Goal: Task Accomplishment & Management: Use online tool/utility

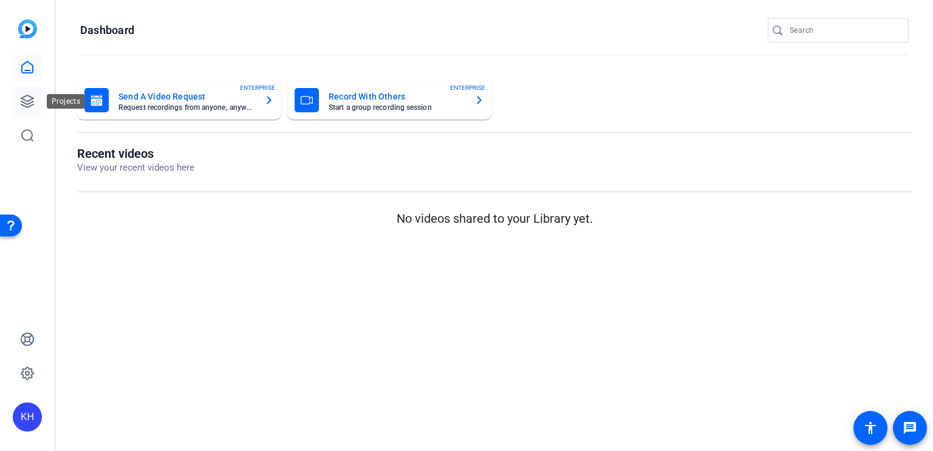
click at [27, 106] on icon at bounding box center [27, 101] width 12 height 12
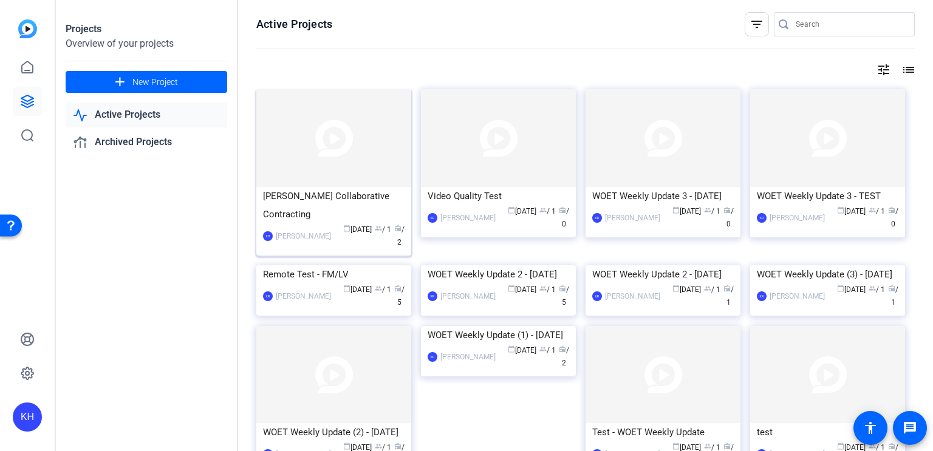
click at [346, 140] on img at bounding box center [333, 138] width 155 height 98
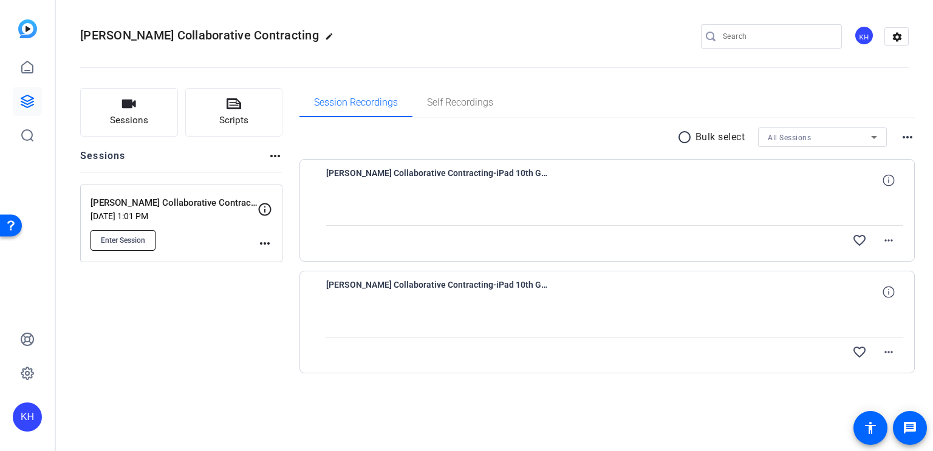
click at [123, 236] on span "Enter Session" at bounding box center [123, 241] width 44 height 10
click at [19, 422] on div "KH" at bounding box center [27, 417] width 29 height 29
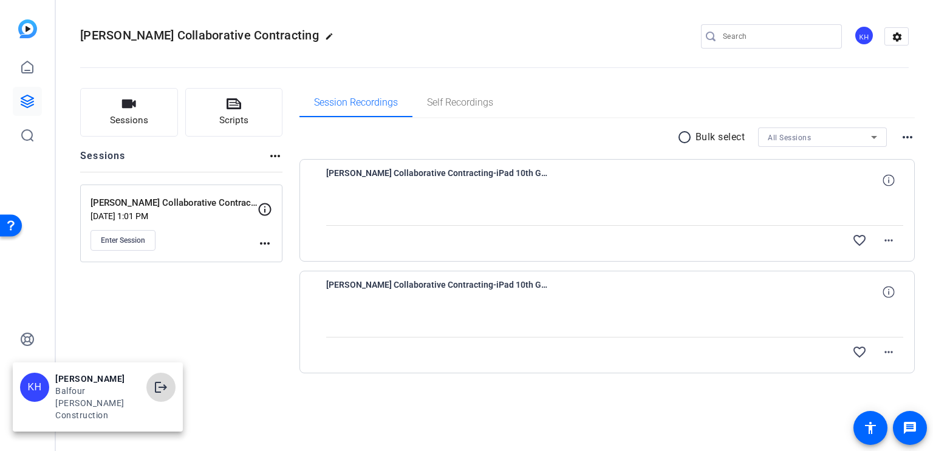
click at [166, 395] on mat-icon "logout" at bounding box center [161, 387] width 15 height 15
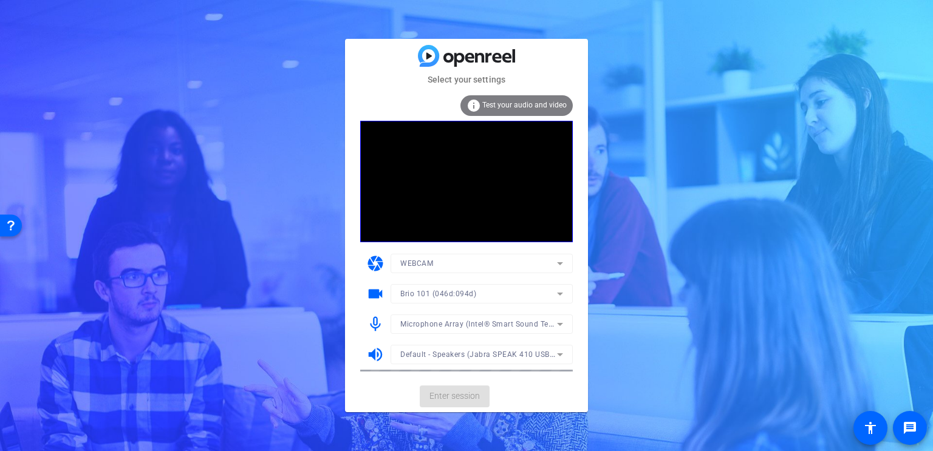
click at [559, 325] on mat-form-field "Microphone Array (Intel® Smart Sound Technology for Digital Microphones)" at bounding box center [482, 324] width 182 height 19
click at [561, 293] on icon at bounding box center [560, 294] width 6 height 3
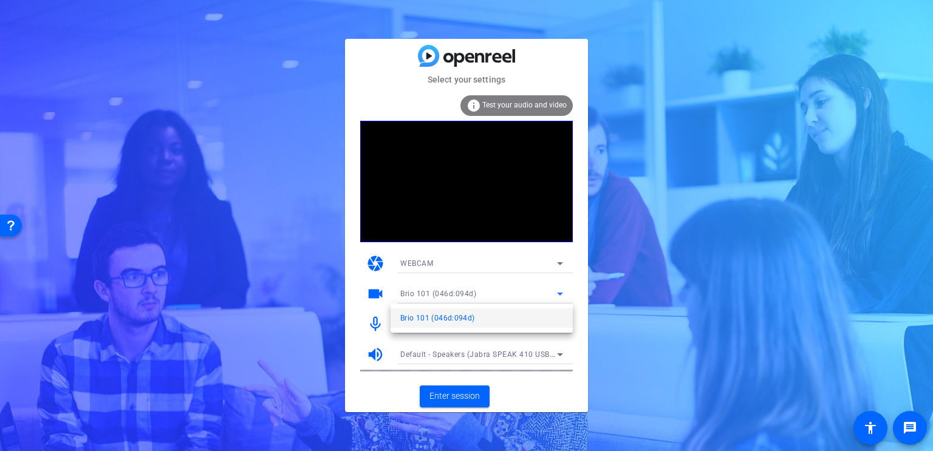
click at [561, 296] on div at bounding box center [466, 225] width 933 height 451
click at [560, 324] on icon at bounding box center [560, 324] width 6 height 3
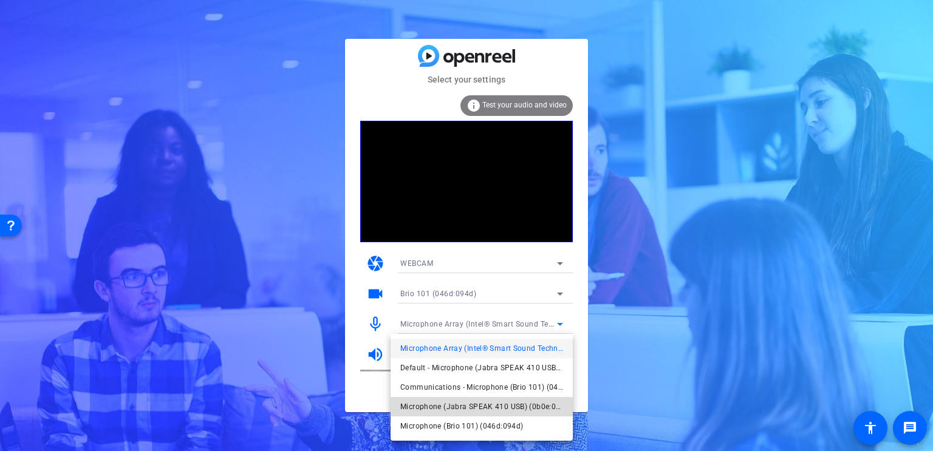
click at [540, 406] on span "Microphone (Jabra SPEAK 410 USB) (0b0e:0412)" at bounding box center [481, 407] width 163 height 15
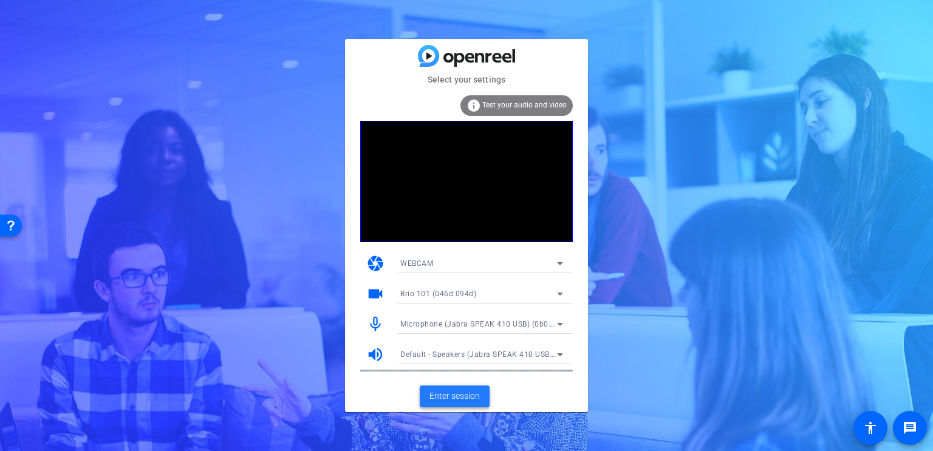
click at [458, 396] on span "Enter session" at bounding box center [455, 396] width 50 height 13
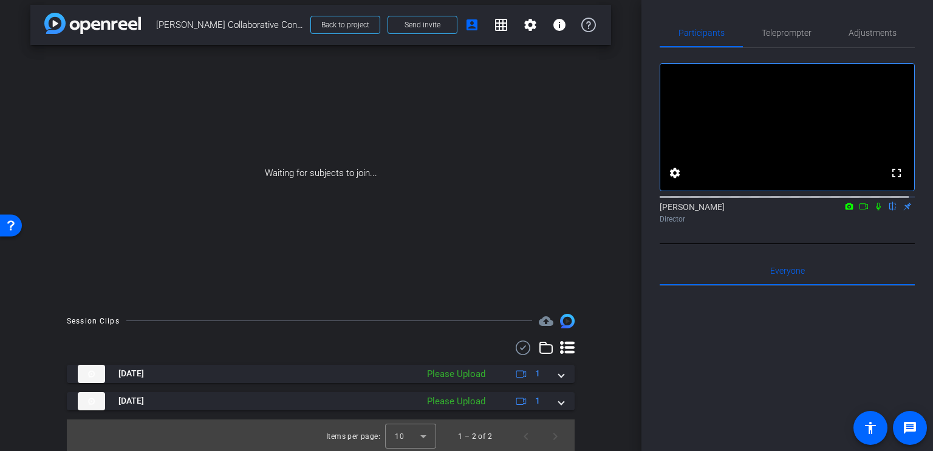
scroll to position [9, 0]
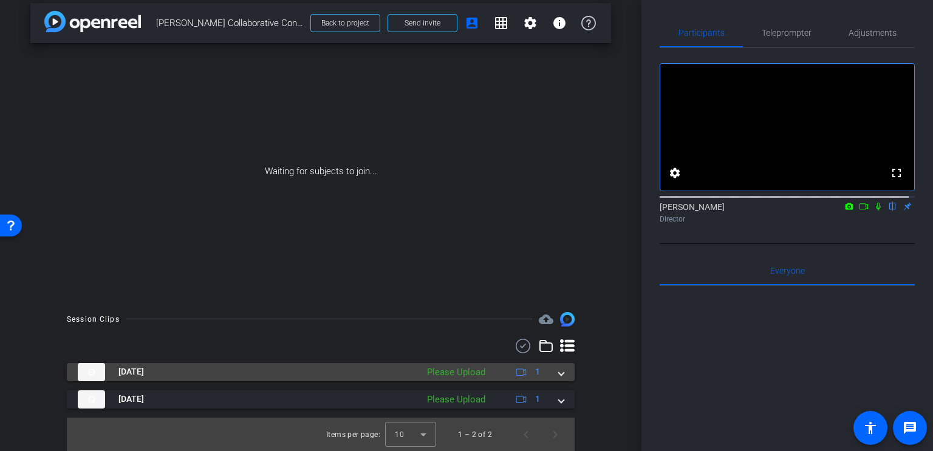
click at [462, 374] on div "Please Upload" at bounding box center [456, 373] width 70 height 14
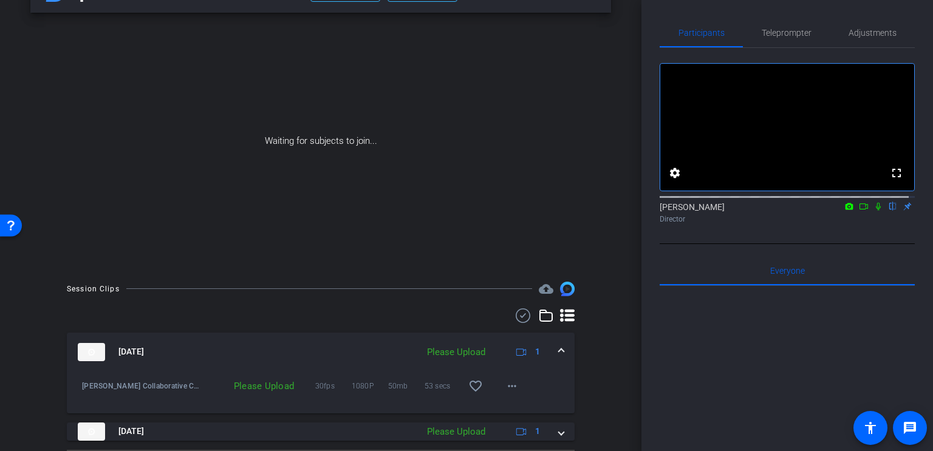
scroll to position [72, 0]
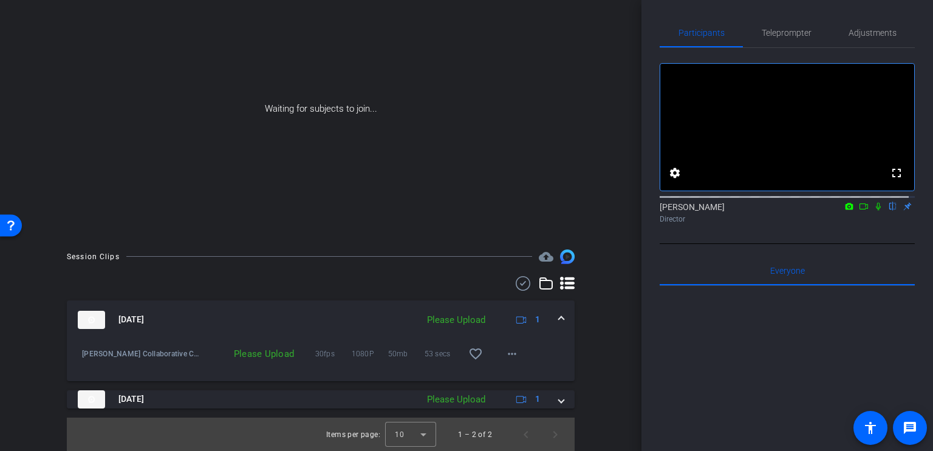
click at [455, 318] on div "Please Upload" at bounding box center [456, 321] width 70 height 14
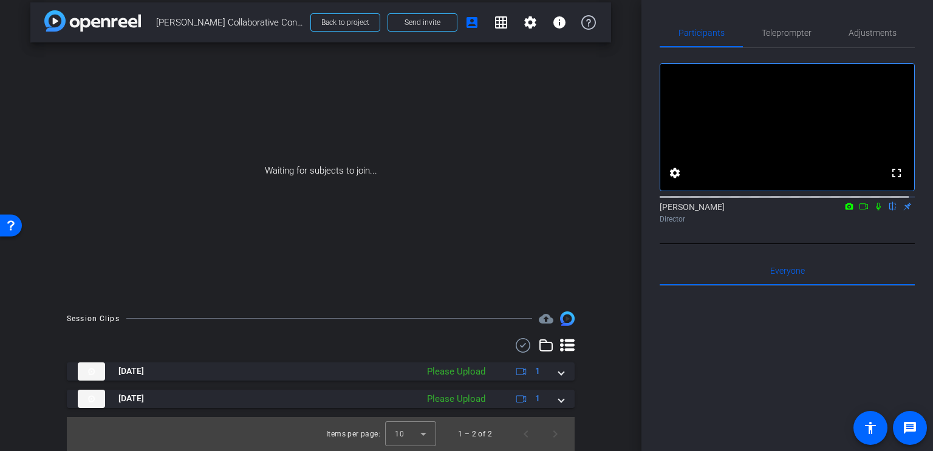
scroll to position [9, 0]
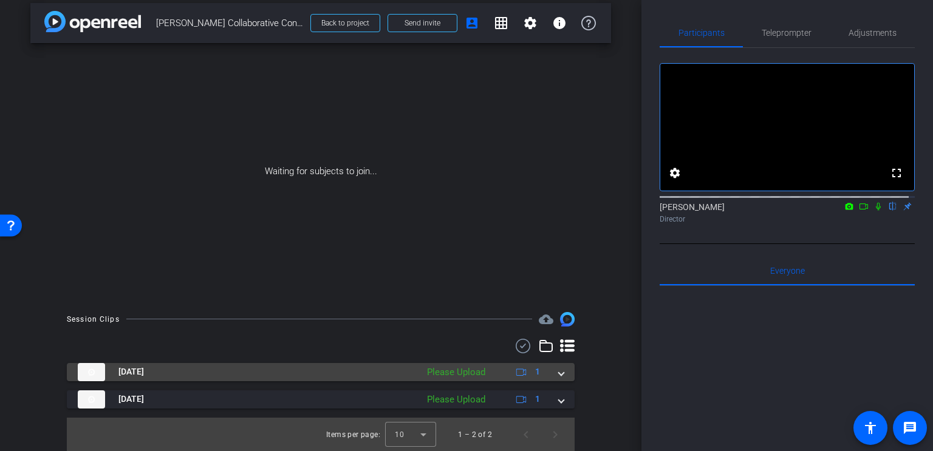
click at [449, 368] on div "Please Upload" at bounding box center [456, 373] width 70 height 14
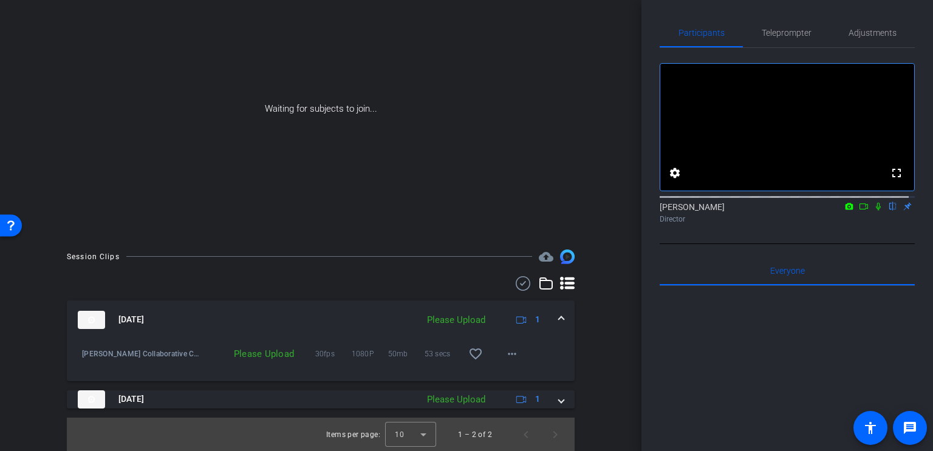
scroll to position [72, 0]
click at [508, 352] on mat-icon "more_horiz" at bounding box center [512, 354] width 15 height 15
click at [518, 378] on span "Upload" at bounding box center [525, 379] width 49 height 15
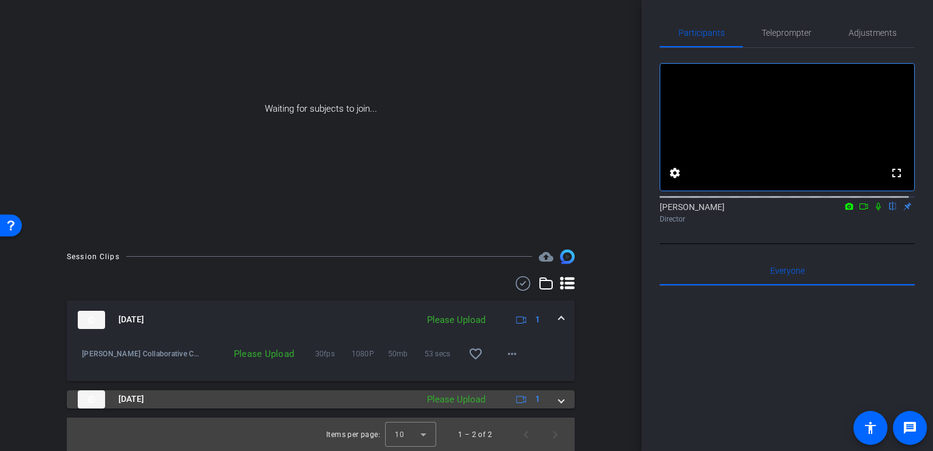
click at [559, 400] on span at bounding box center [561, 399] width 5 height 13
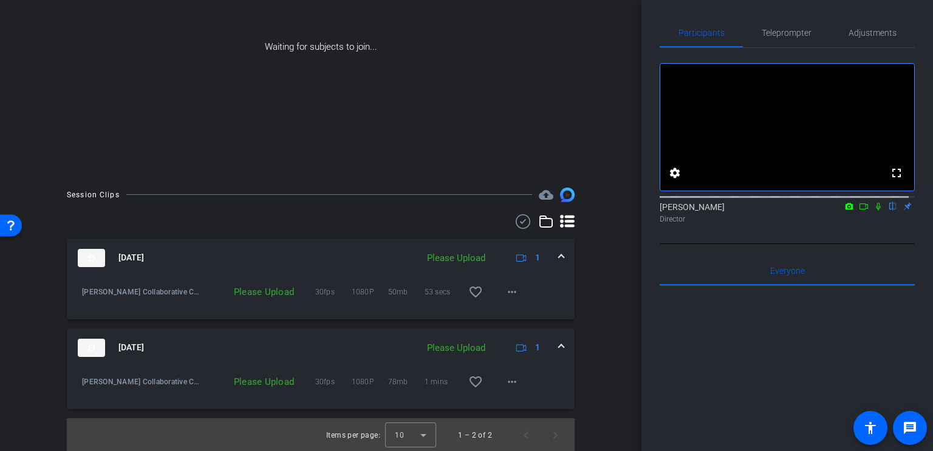
scroll to position [134, 0]
click at [508, 383] on mat-icon "more_horiz" at bounding box center [512, 381] width 15 height 15
click at [515, 405] on span "Upload" at bounding box center [525, 406] width 49 height 15
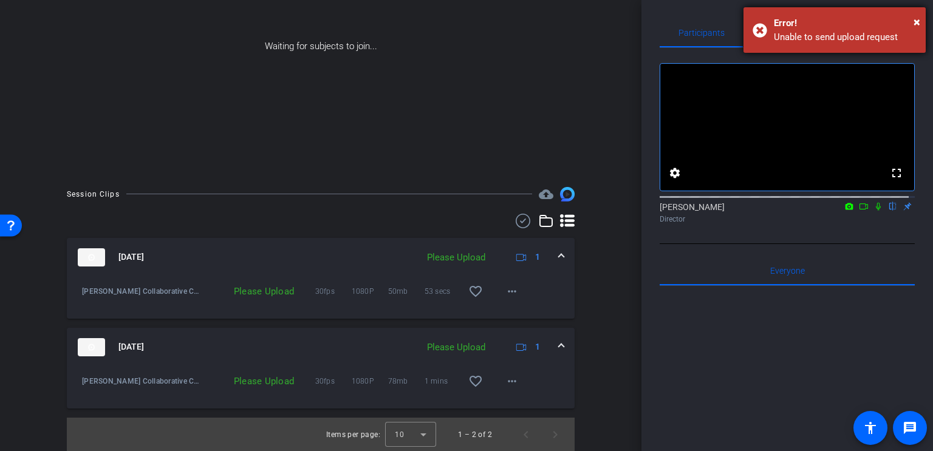
click at [920, 21] on div "× Error! Unable to send upload request" at bounding box center [835, 30] width 182 height 46
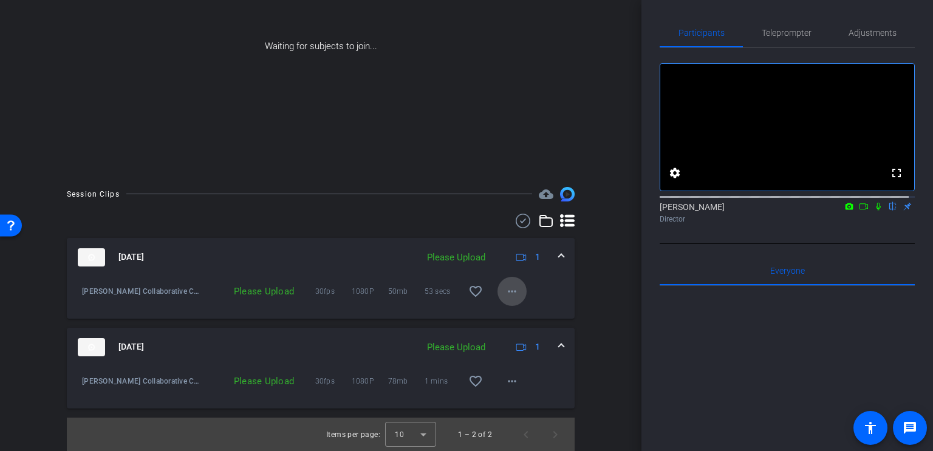
click at [509, 287] on mat-icon "more_horiz" at bounding box center [512, 291] width 15 height 15
click at [516, 317] on span "Upload" at bounding box center [525, 316] width 49 height 15
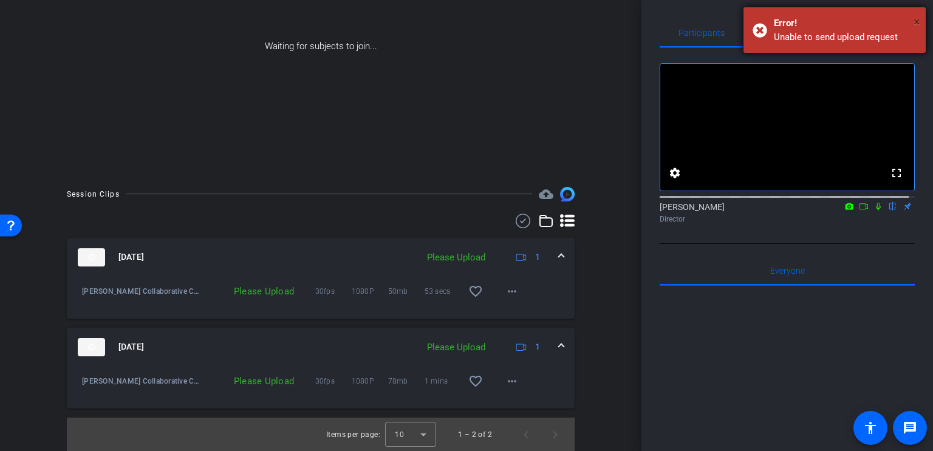
click at [920, 23] on span "×" at bounding box center [917, 22] width 7 height 15
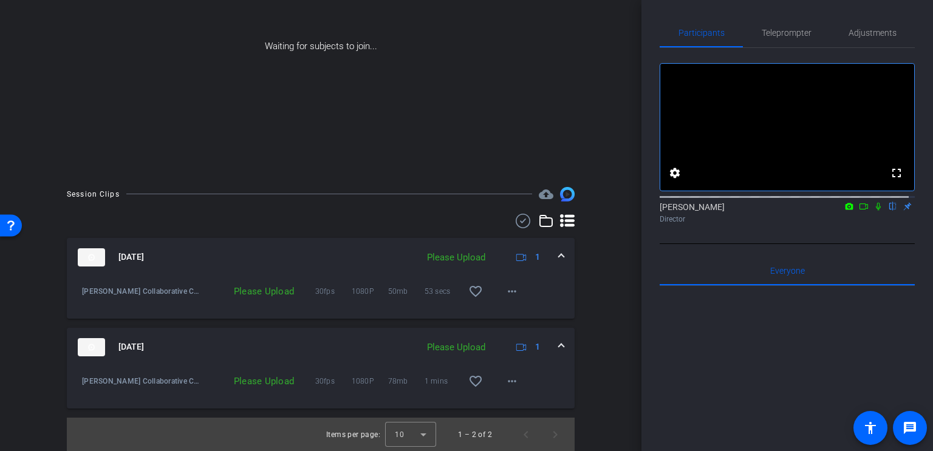
click at [518, 261] on icon at bounding box center [521, 257] width 10 height 10
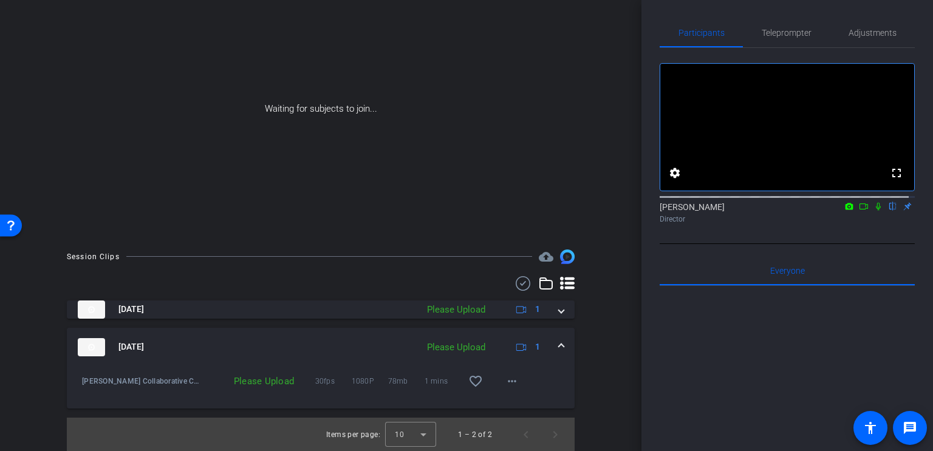
scroll to position [72, 0]
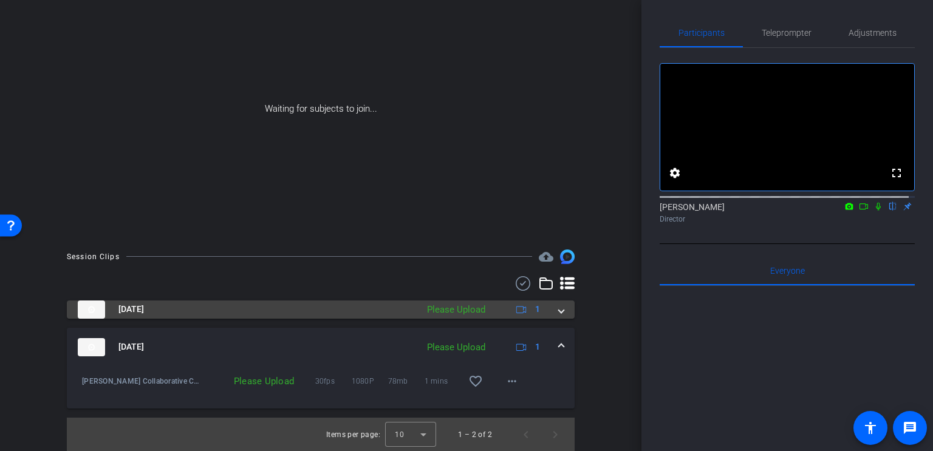
click at [516, 308] on icon at bounding box center [521, 309] width 10 height 10
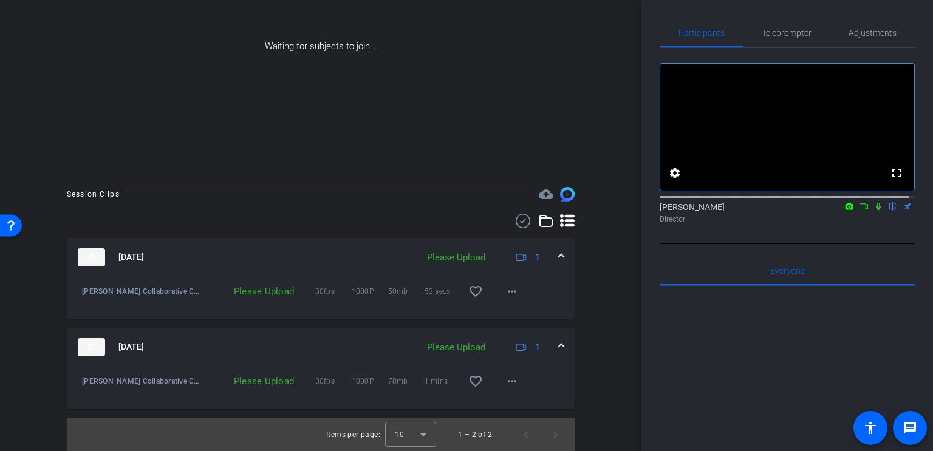
scroll to position [134, 0]
click at [512, 292] on mat-icon "more_horiz" at bounding box center [512, 291] width 15 height 15
click at [521, 317] on span "Upload" at bounding box center [525, 316] width 49 height 15
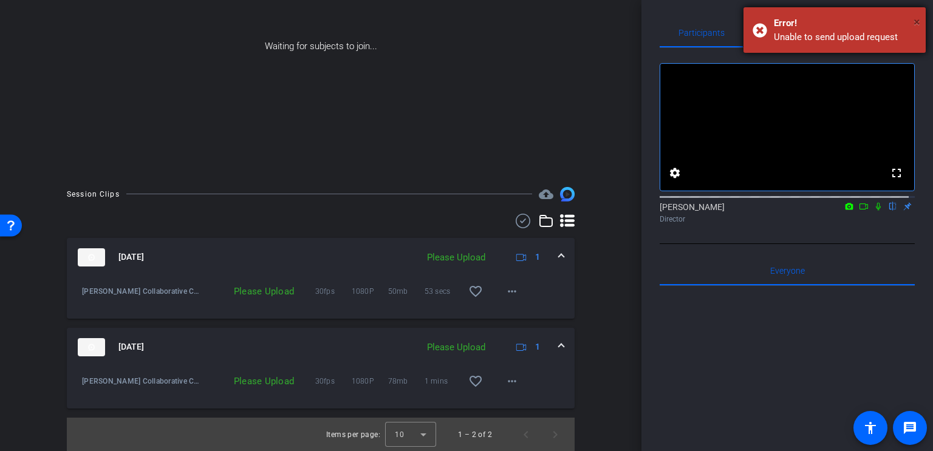
click at [919, 19] on span "×" at bounding box center [917, 22] width 7 height 15
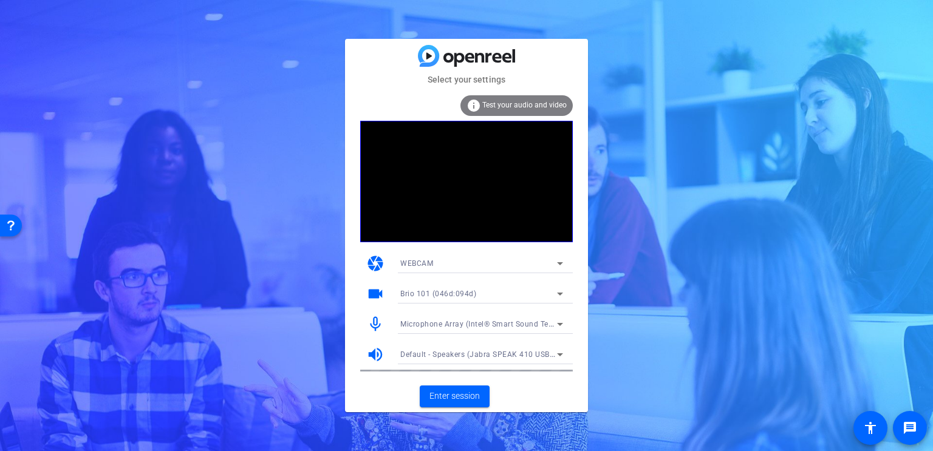
click at [515, 104] on span "Test your audio and video" at bounding box center [524, 105] width 84 height 9
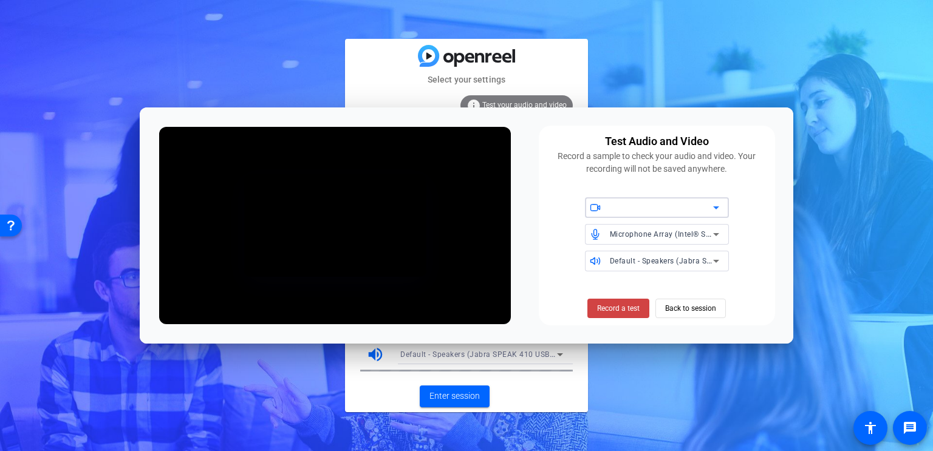
click at [719, 209] on icon at bounding box center [716, 207] width 15 height 15
click at [744, 210] on div at bounding box center [466, 225] width 933 height 451
click at [715, 235] on icon at bounding box center [716, 234] width 6 height 3
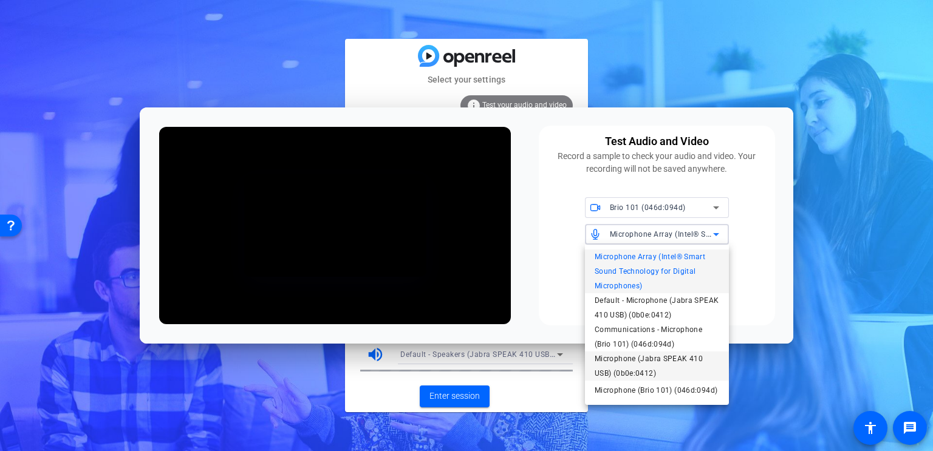
click at [691, 357] on span "Microphone (Jabra SPEAK 410 USB) (0b0e:0412)" at bounding box center [657, 366] width 125 height 29
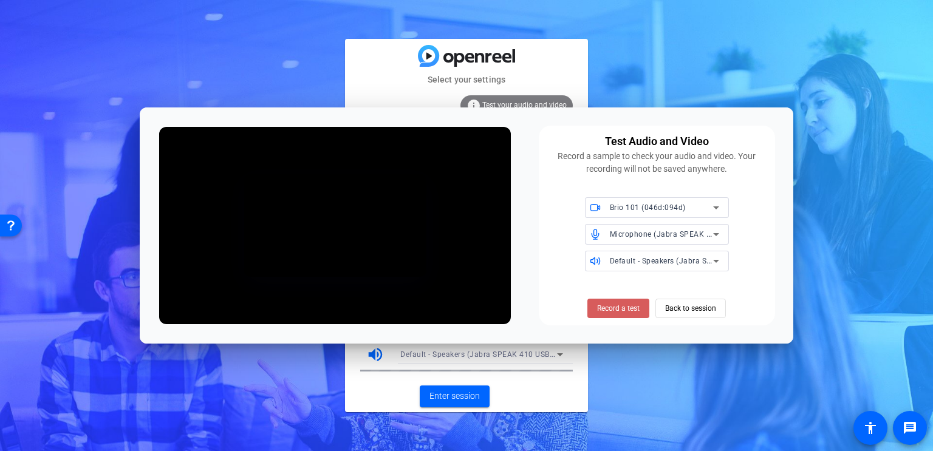
click at [625, 312] on span "Record a test" at bounding box center [618, 308] width 43 height 11
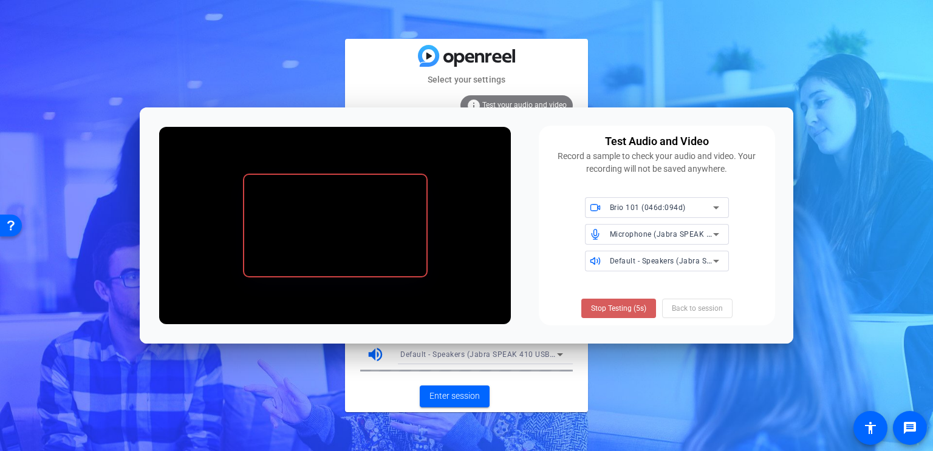
click at [620, 308] on span "Stop Testing (5s)" at bounding box center [618, 308] width 55 height 11
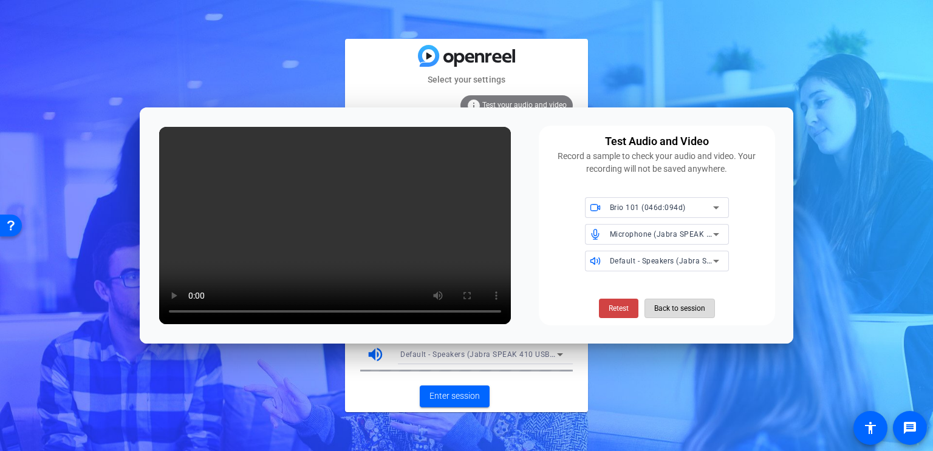
click at [701, 310] on span "Back to session" at bounding box center [679, 308] width 51 height 23
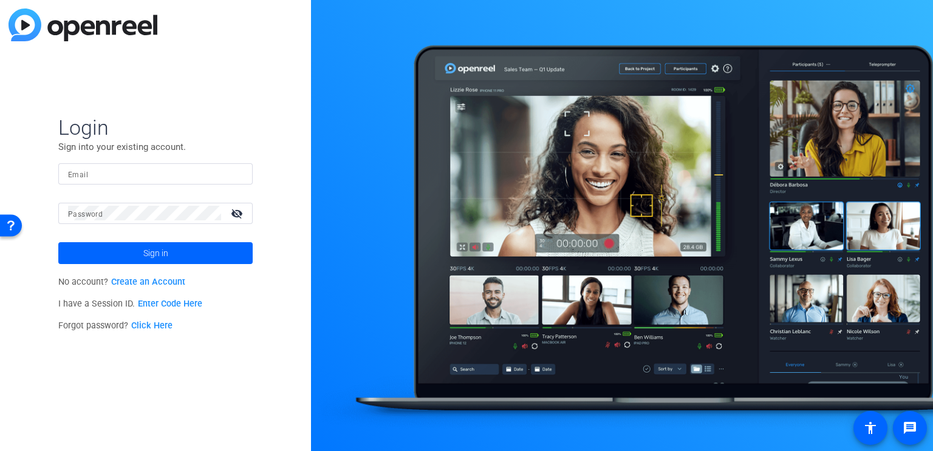
click at [89, 212] on mat-label "Password" at bounding box center [85, 214] width 35 height 9
click at [80, 173] on mat-label "Email" at bounding box center [78, 175] width 20 height 9
click at [80, 173] on input "Email" at bounding box center [155, 173] width 175 height 15
paste input "khester@balfourbeattyus.com"
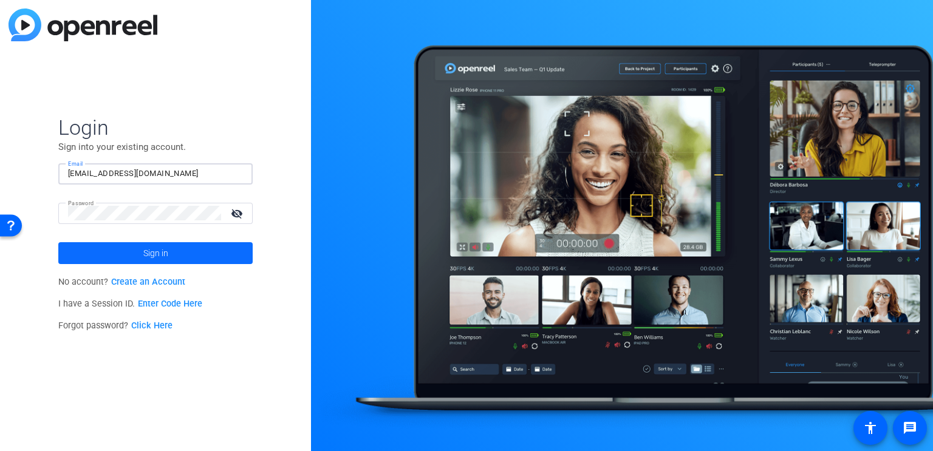
type input "khester@balfourbeattyus.com"
click at [158, 253] on span "Sign in" at bounding box center [155, 253] width 25 height 30
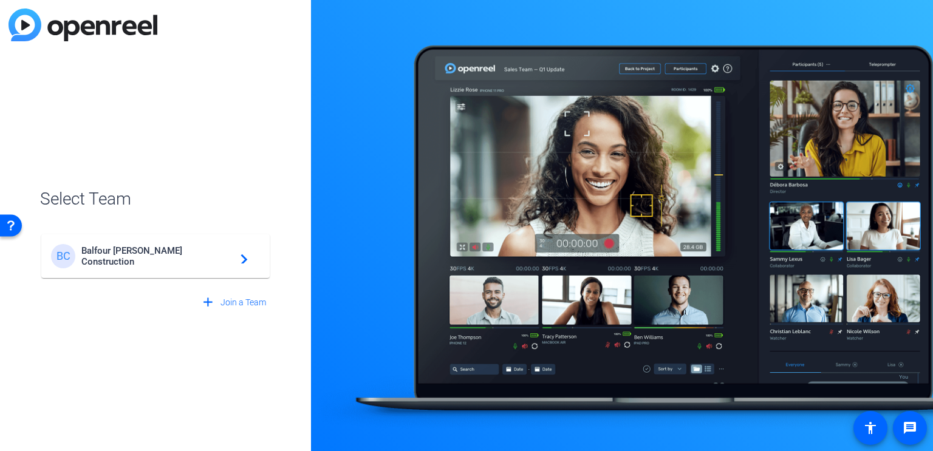
click at [153, 255] on span "Balfour [PERSON_NAME] Construction" at bounding box center [157, 256] width 152 height 22
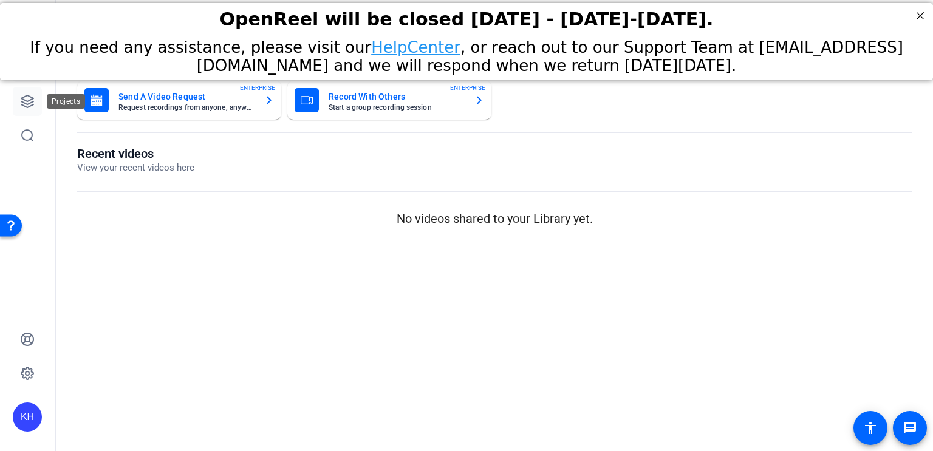
click at [29, 106] on icon at bounding box center [27, 101] width 12 height 12
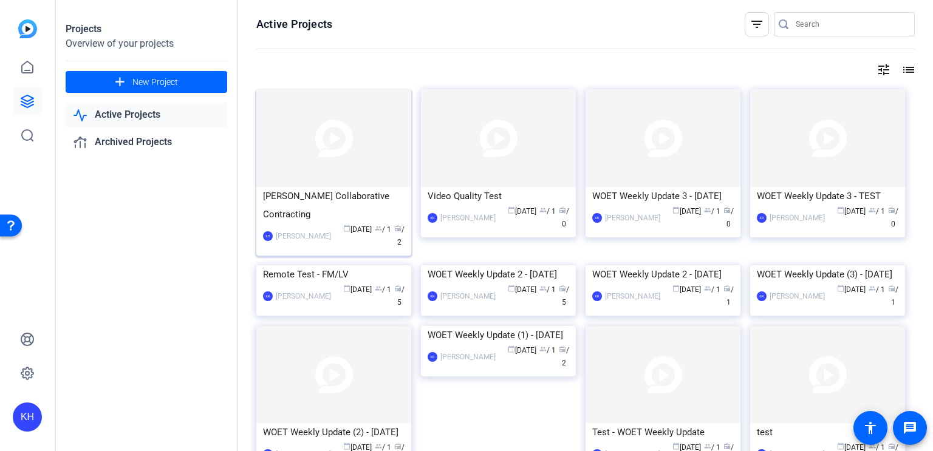
click at [345, 145] on img at bounding box center [333, 138] width 155 height 98
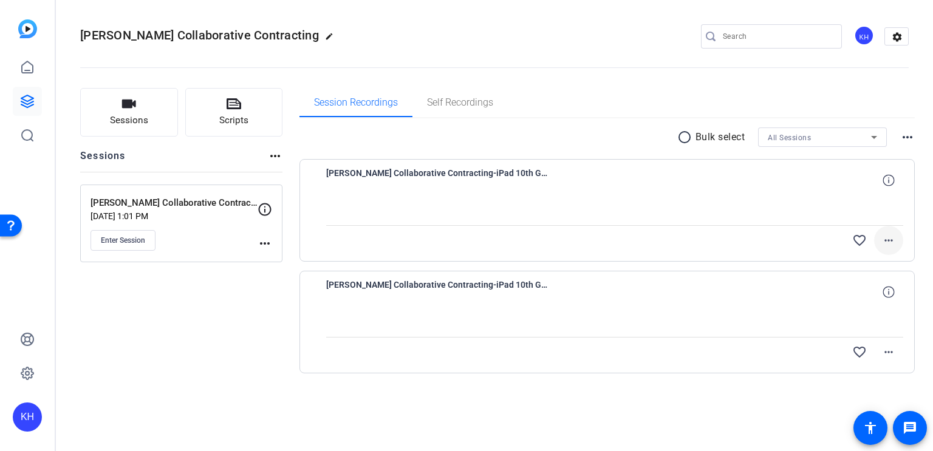
click at [883, 242] on mat-icon "more_horiz" at bounding box center [889, 240] width 15 height 15
click at [863, 262] on span "Upload" at bounding box center [869, 265] width 49 height 15
click at [889, 352] on mat-icon "more_horiz" at bounding box center [889, 352] width 15 height 15
click at [870, 377] on span "Upload" at bounding box center [869, 376] width 49 height 15
click at [889, 245] on mat-icon "more_horiz" at bounding box center [889, 240] width 15 height 15
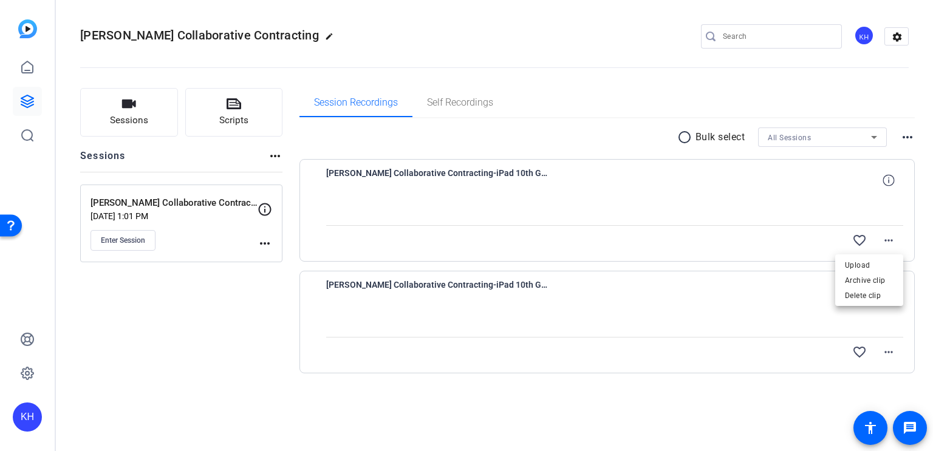
click at [197, 363] on div at bounding box center [466, 225] width 933 height 451
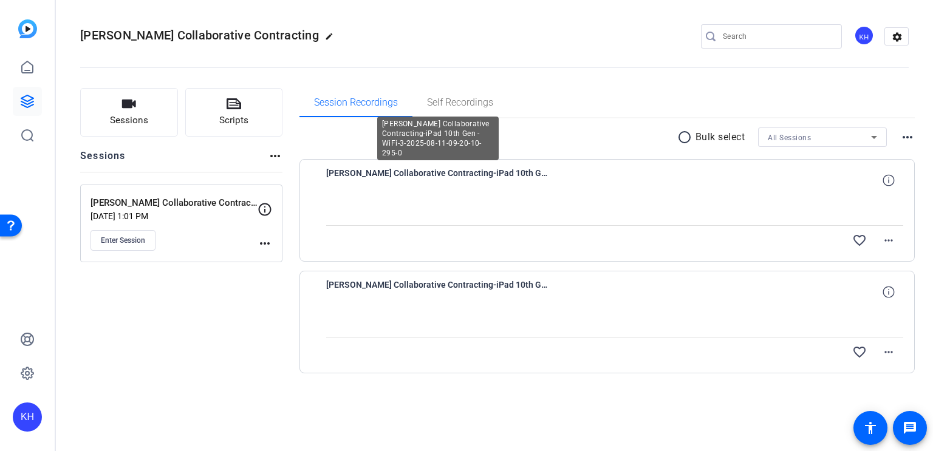
click at [406, 173] on span "[PERSON_NAME] Collaborative Contracting-iPad 10th Gen -WiFi-3-2025-08-11-09-20-…" at bounding box center [438, 180] width 225 height 29
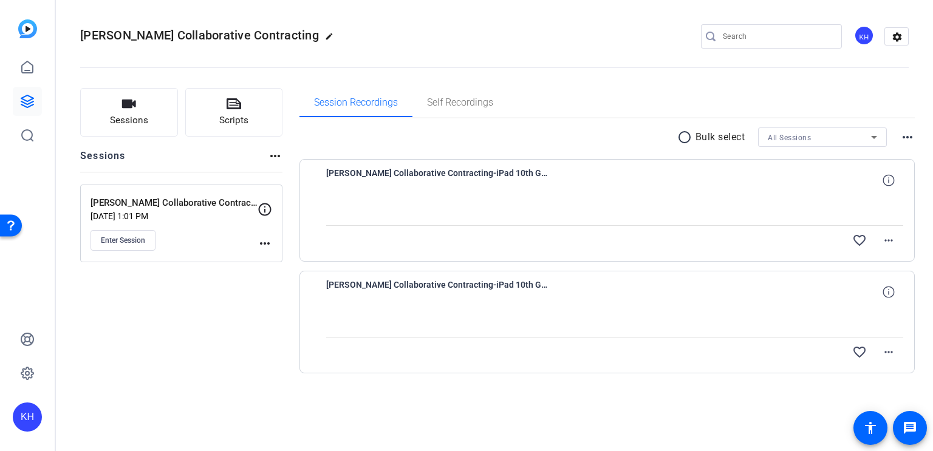
click at [423, 214] on div at bounding box center [615, 210] width 578 height 30
drag, startPoint x: 440, startPoint y: 245, endPoint x: 450, endPoint y: 271, distance: 27.3
click at [440, 246] on div "favorite_border more_horiz" at bounding box center [615, 240] width 578 height 29
click at [454, 289] on span "[PERSON_NAME] Collaborative Contracting-iPad 10th Gen -WiFi-3-2025-08-11-09-18-…" at bounding box center [438, 292] width 225 height 29
click at [469, 338] on div "favorite_border more_horiz" at bounding box center [615, 352] width 578 height 29
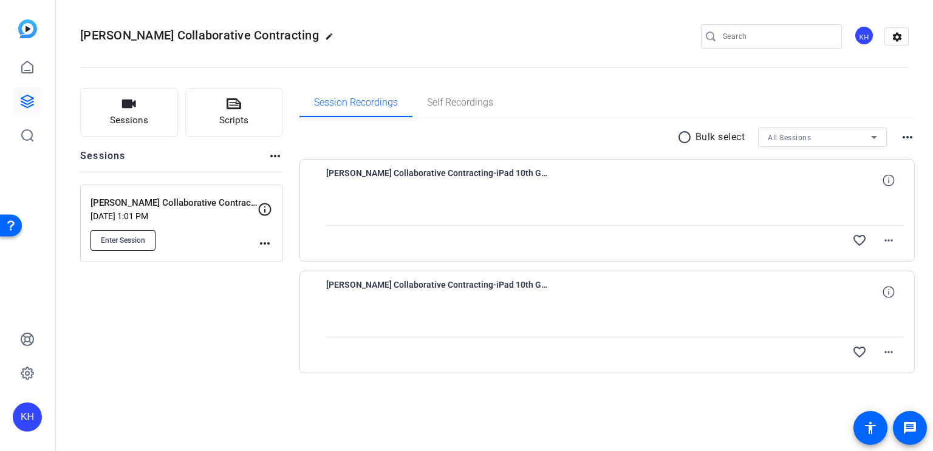
click at [127, 239] on span "Enter Session" at bounding box center [123, 241] width 44 height 10
click at [35, 422] on div "KH" at bounding box center [27, 417] width 29 height 29
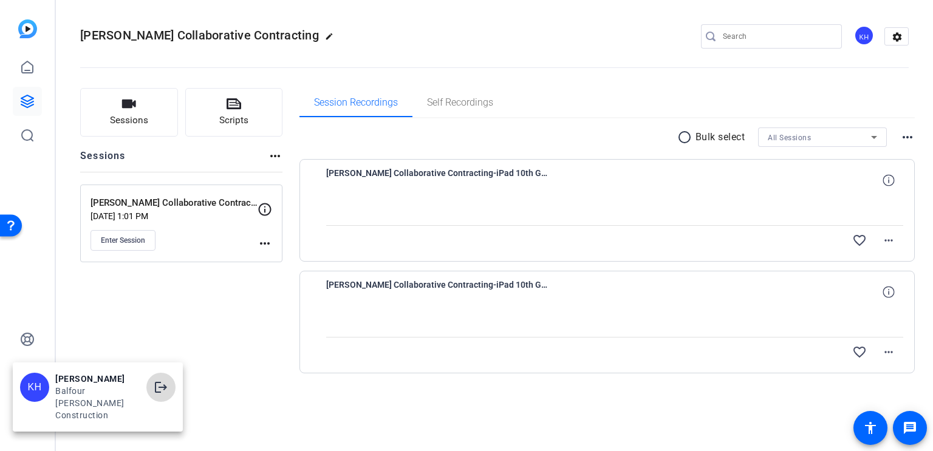
click at [166, 395] on mat-icon "logout" at bounding box center [161, 387] width 15 height 15
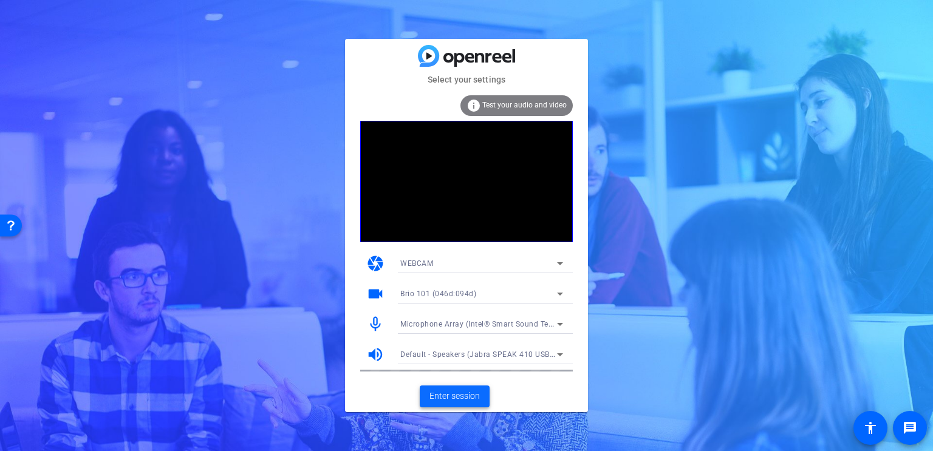
click at [447, 398] on span "Enter session" at bounding box center [455, 396] width 50 height 13
